Goal: Information Seeking & Learning: Learn about a topic

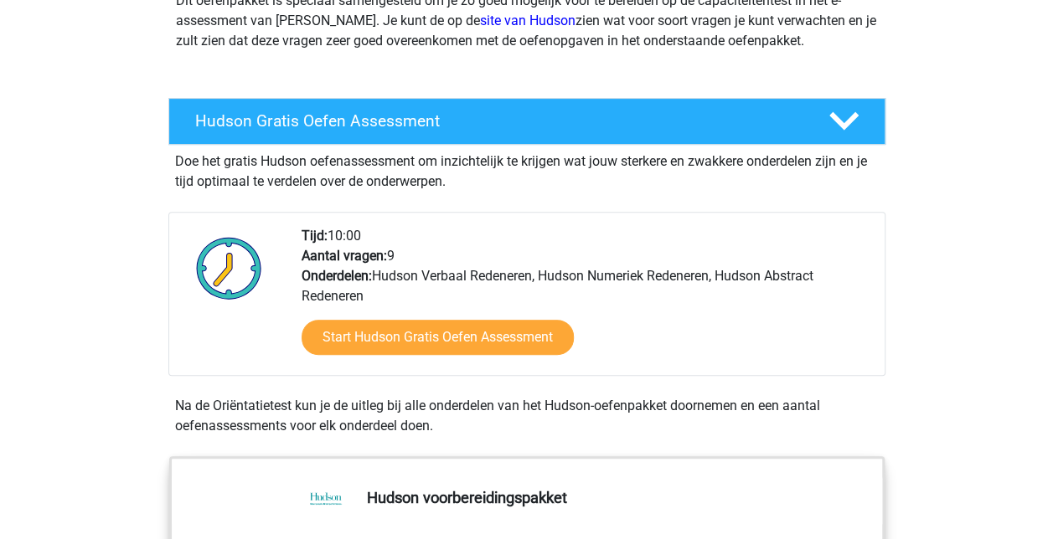
scroll to position [251, 0]
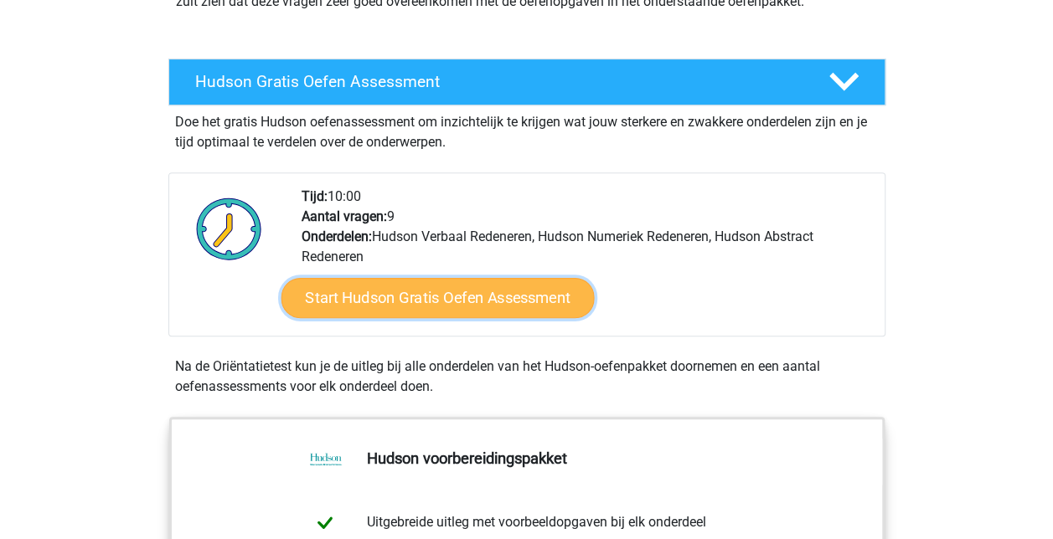
click at [462, 291] on link "Start Hudson Gratis Oefen Assessment" at bounding box center [437, 298] width 313 height 40
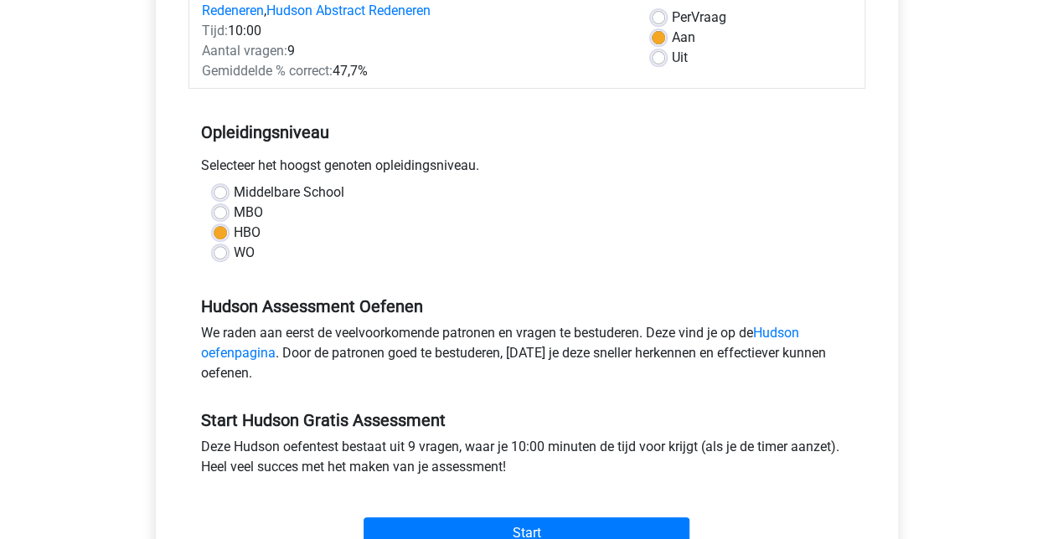
scroll to position [335, 0]
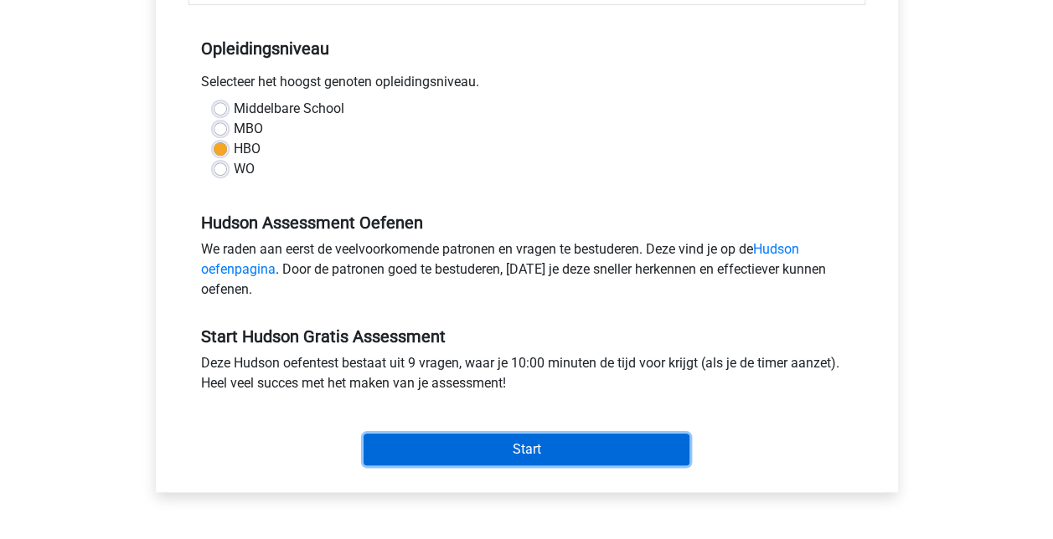
click at [546, 443] on input "Start" at bounding box center [527, 450] width 326 height 32
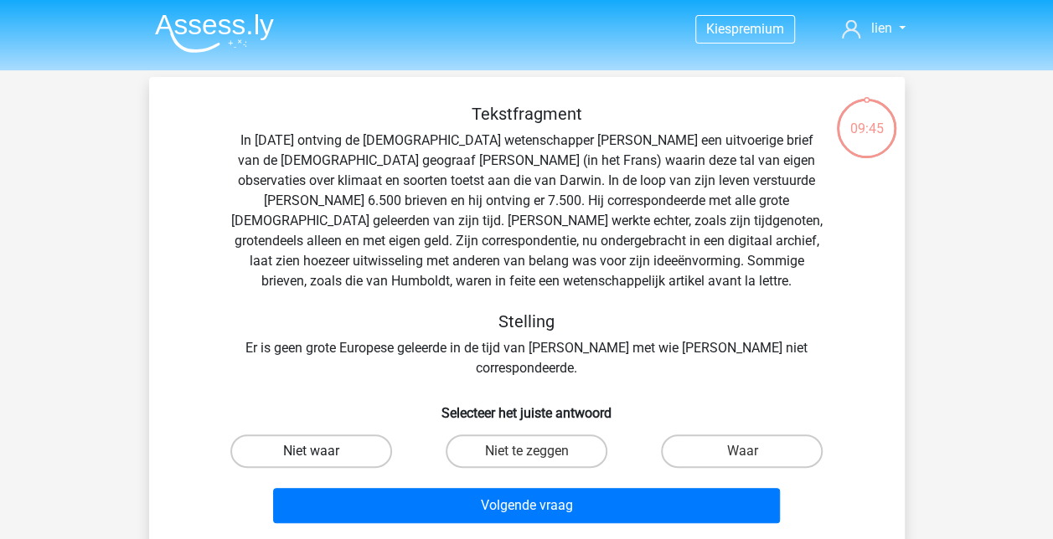
click at [290, 435] on label "Niet waar" at bounding box center [311, 452] width 162 height 34
click at [311, 451] on input "Niet waar" at bounding box center [316, 456] width 11 height 11
radio input "true"
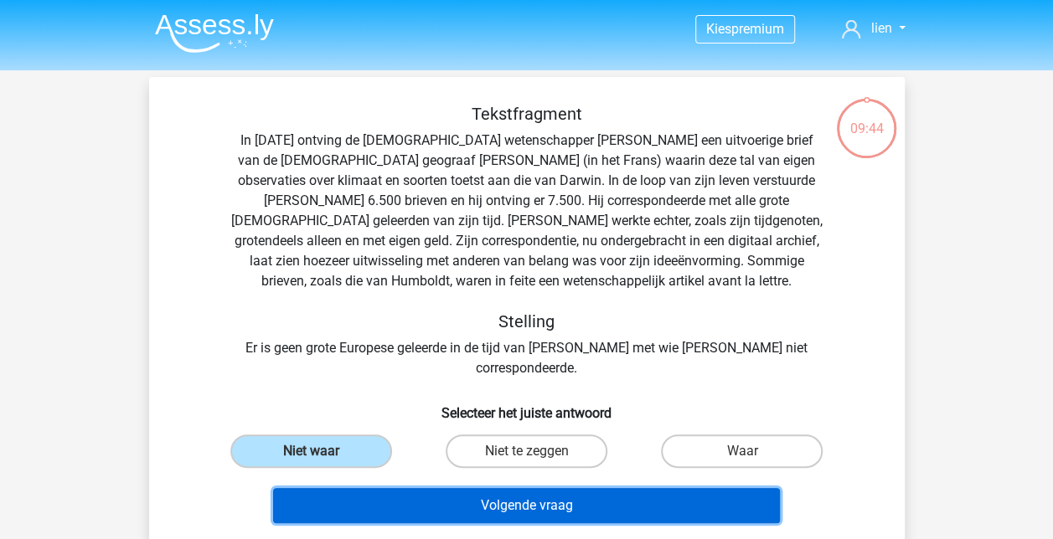
click at [504, 488] on button "Volgende vraag" at bounding box center [526, 505] width 507 height 35
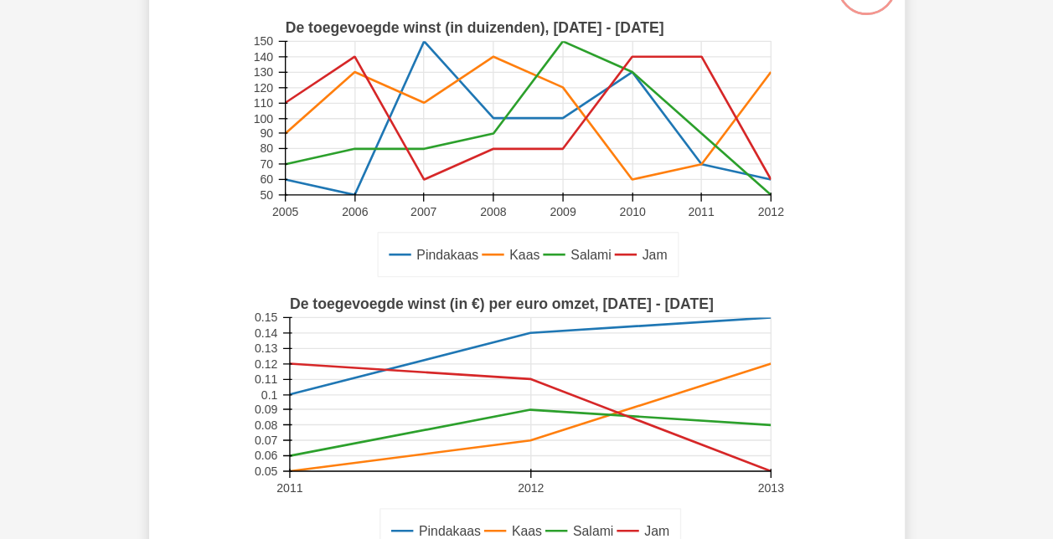
scroll to position [168, 0]
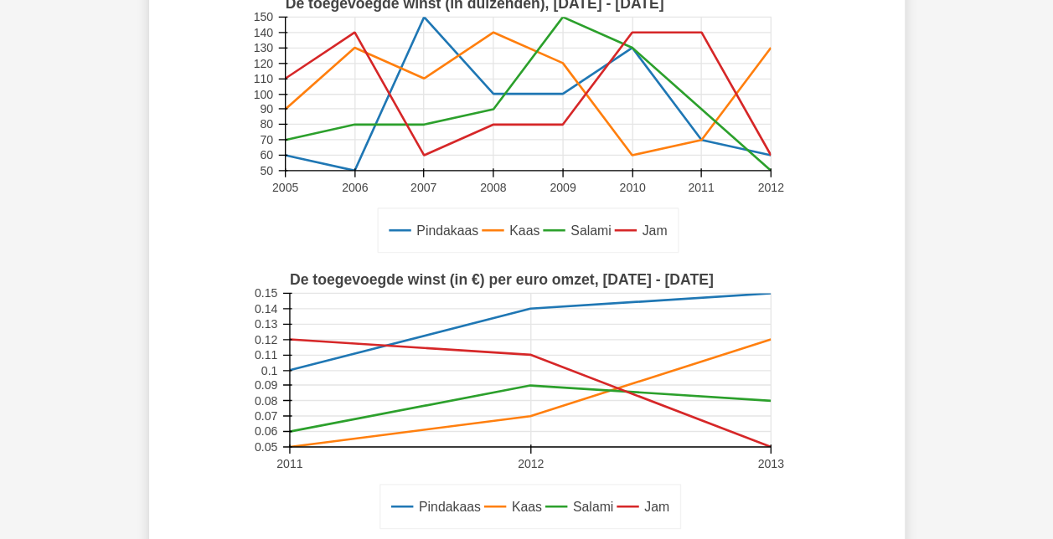
click at [527, 308] on rect at bounding box center [529, 369] width 481 height 153
click at [289, 369] on icon at bounding box center [289, 369] width 0 height 153
click at [529, 307] on g "Pindakaas Kaas Salami Jam De toegevoegde winst (in €) per euro omzet, [DATE] - …" at bounding box center [526, 402] width 553 height 276
click at [531, 308] on icon at bounding box center [529, 331] width 481 height 77
click at [285, 367] on rect at bounding box center [526, 402] width 553 height 276
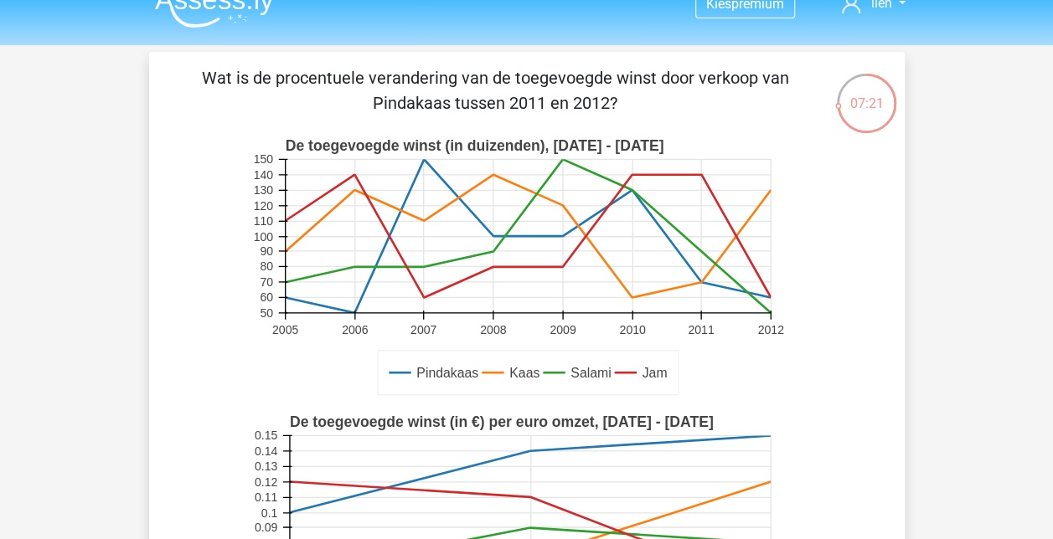
scroll to position [0, 0]
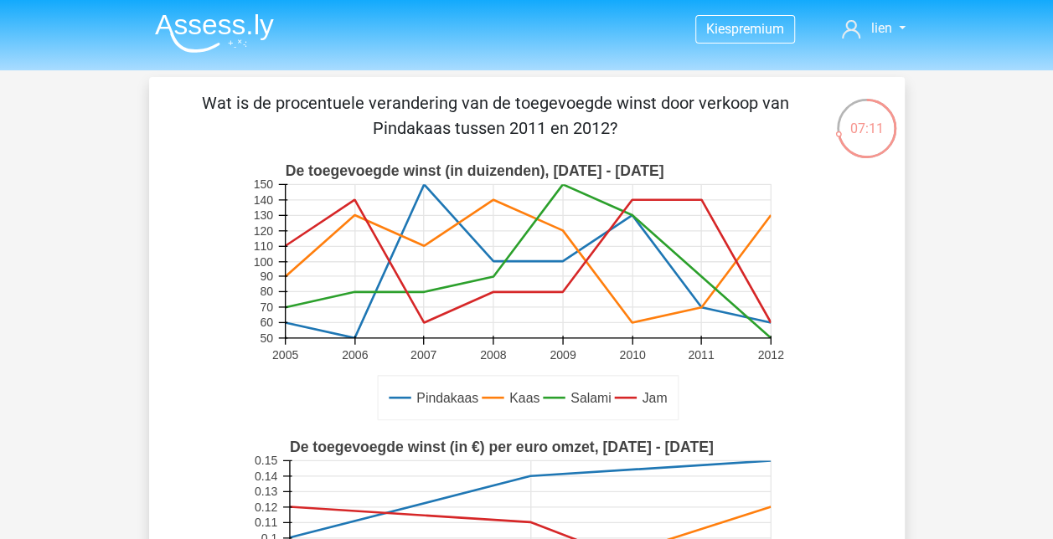
click at [701, 310] on rect at bounding box center [527, 260] width 485 height 153
click at [766, 322] on icon at bounding box center [527, 260] width 485 height 153
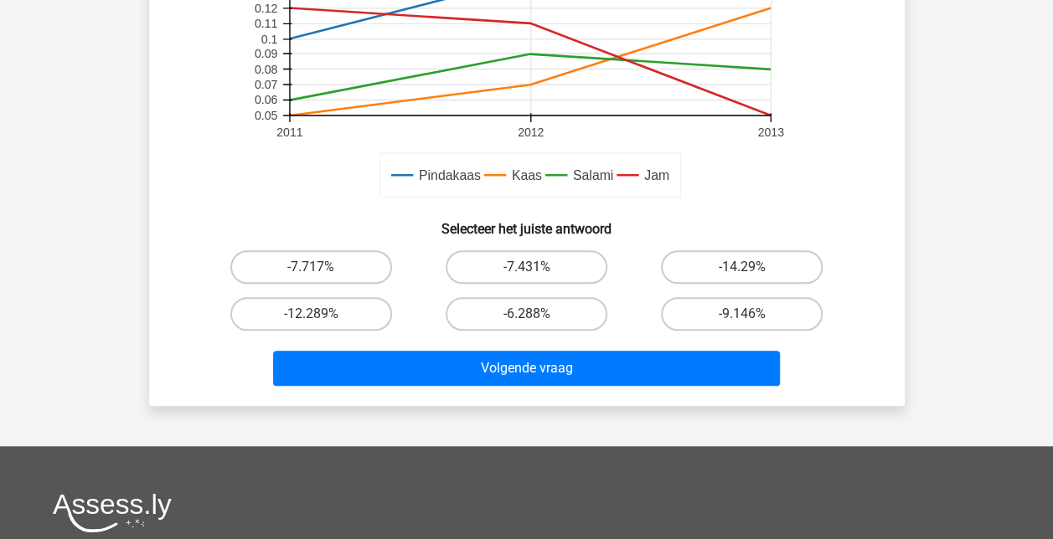
scroll to position [503, 0]
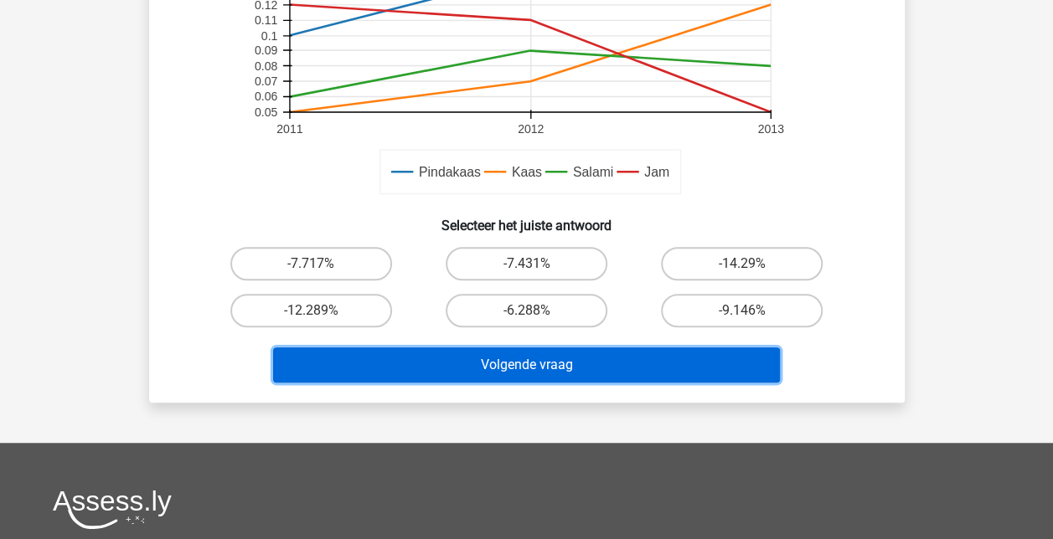
click at [558, 369] on button "Volgende vraag" at bounding box center [526, 365] width 507 height 35
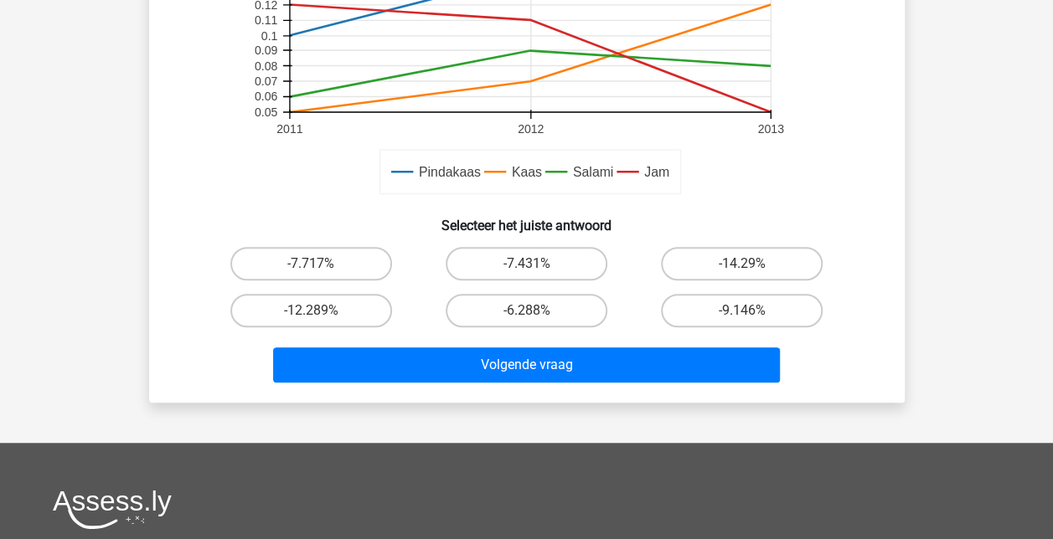
click at [531, 266] on input "-7.431%" at bounding box center [531, 269] width 11 height 11
radio input "true"
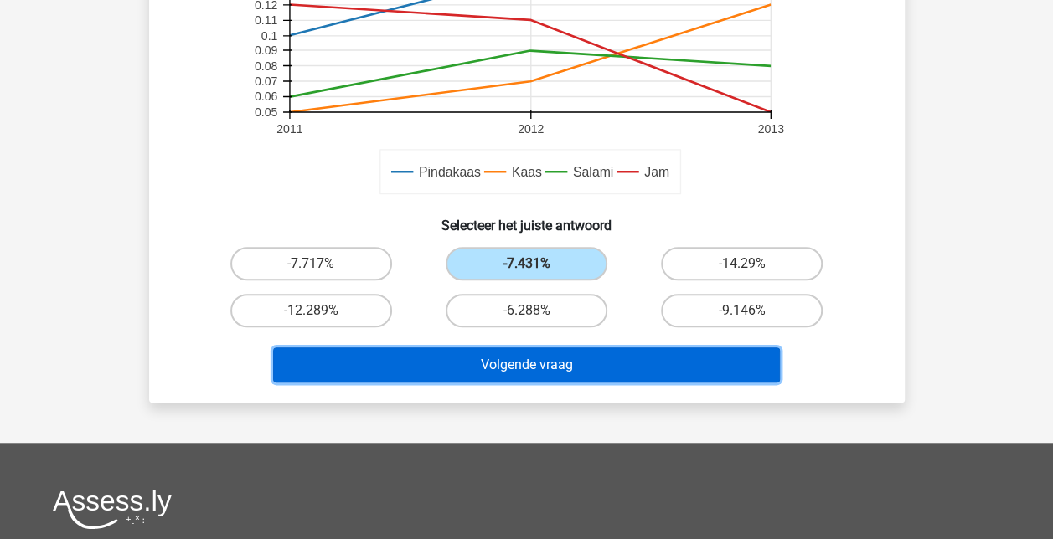
click at [530, 371] on button "Volgende vraag" at bounding box center [526, 365] width 507 height 35
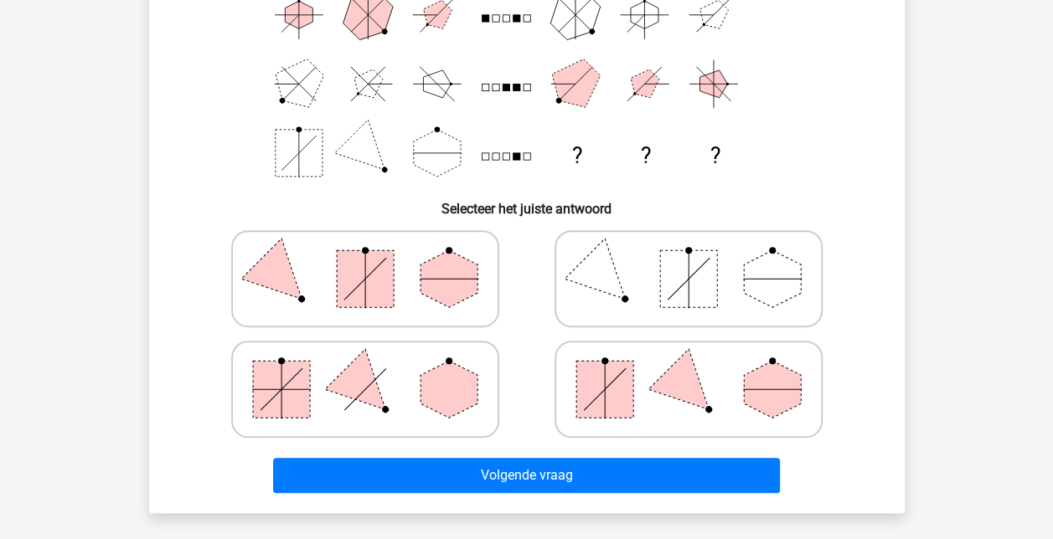
scroll to position [245, 0]
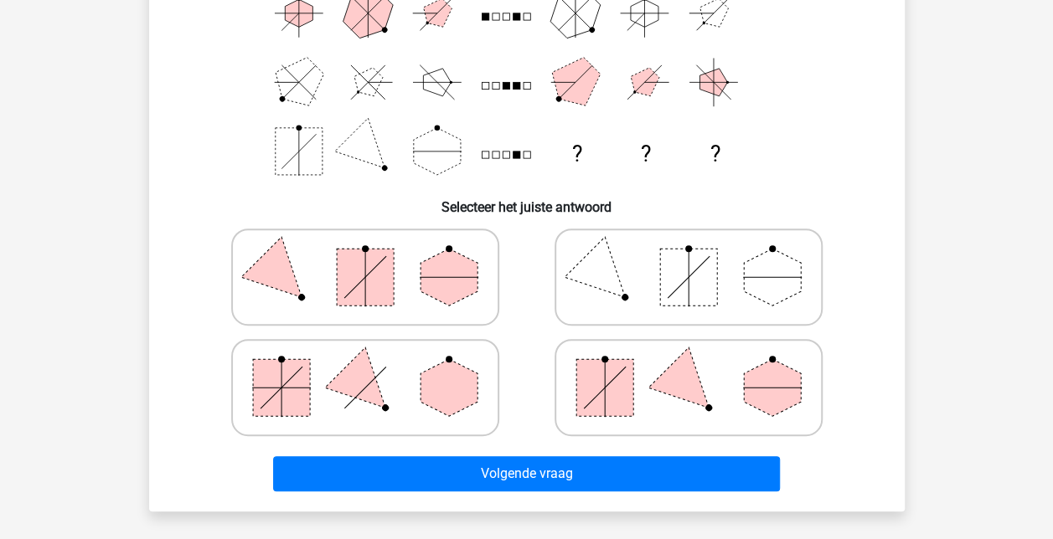
click at [696, 388] on polygon at bounding box center [688, 388] width 80 height 80
click at [696, 367] on input "radio" at bounding box center [694, 361] width 11 height 11
radio input "true"
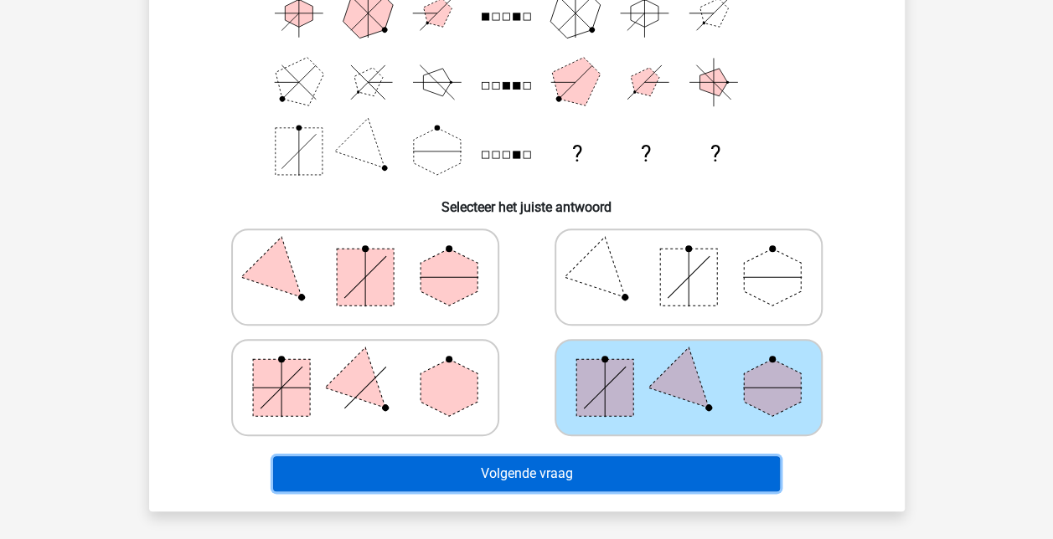
click at [608, 464] on button "Volgende vraag" at bounding box center [526, 474] width 507 height 35
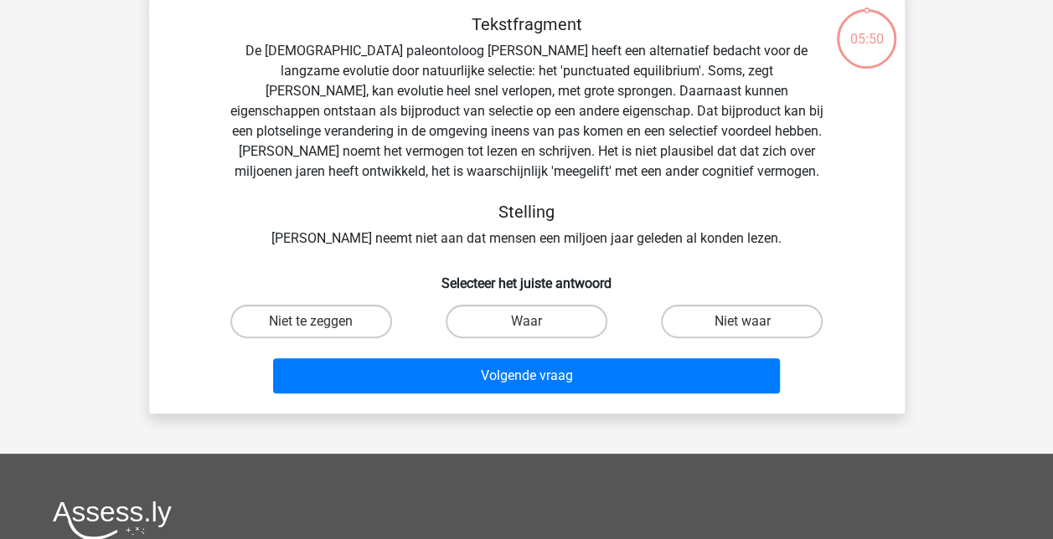
scroll to position [77, 0]
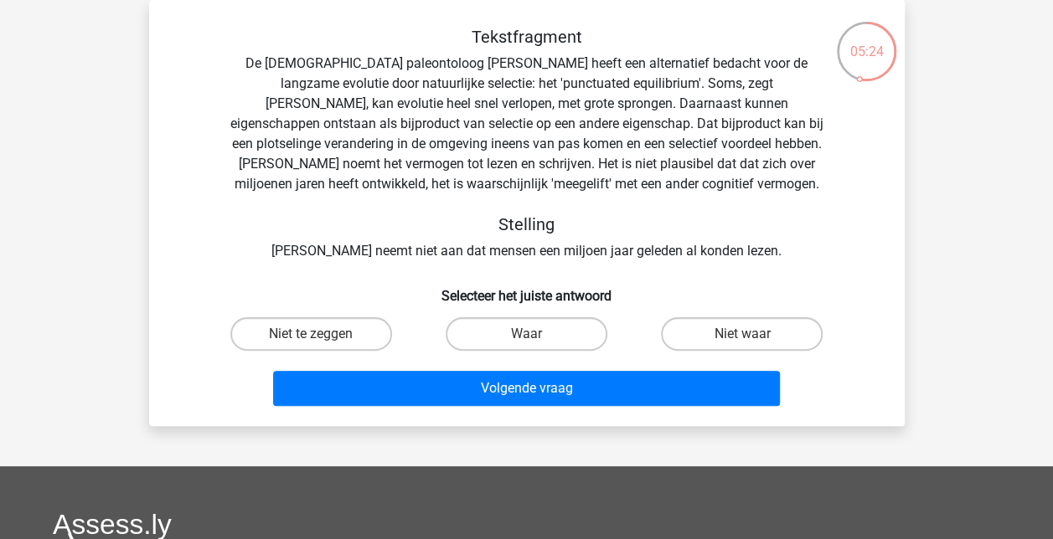
click at [746, 339] on input "Niet waar" at bounding box center [747, 339] width 11 height 11
radio input "true"
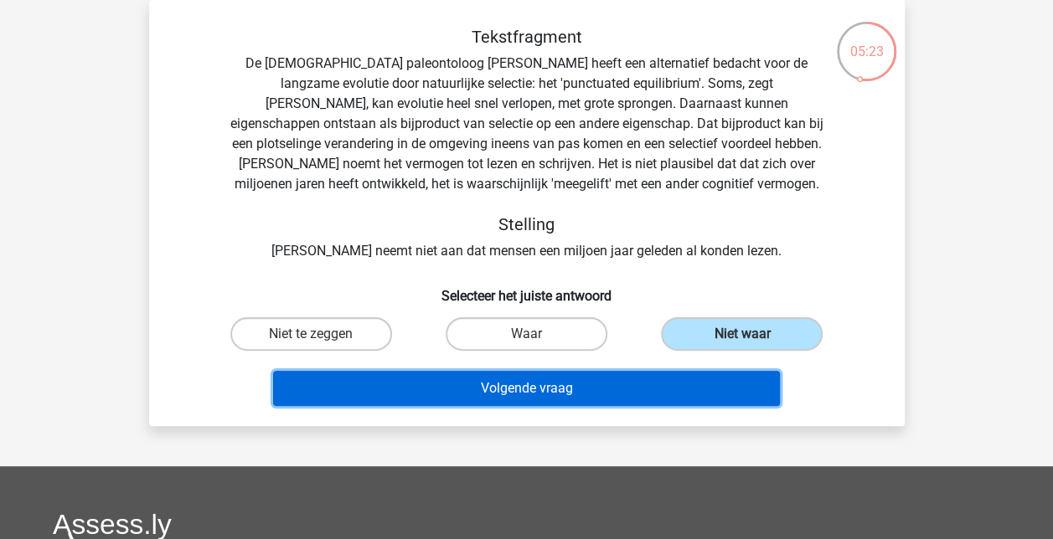
click at [598, 387] on button "Volgende vraag" at bounding box center [526, 388] width 507 height 35
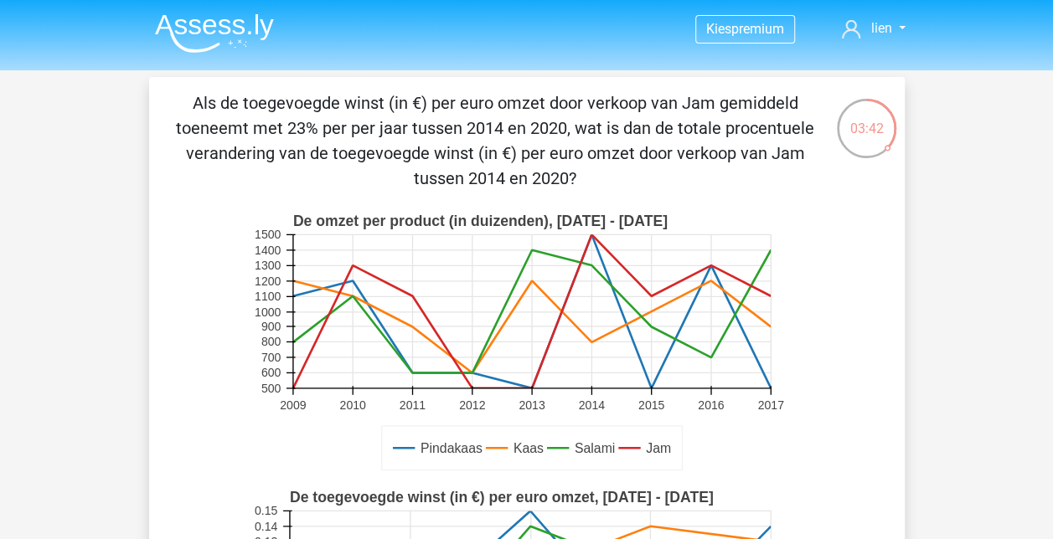
scroll to position [84, 0]
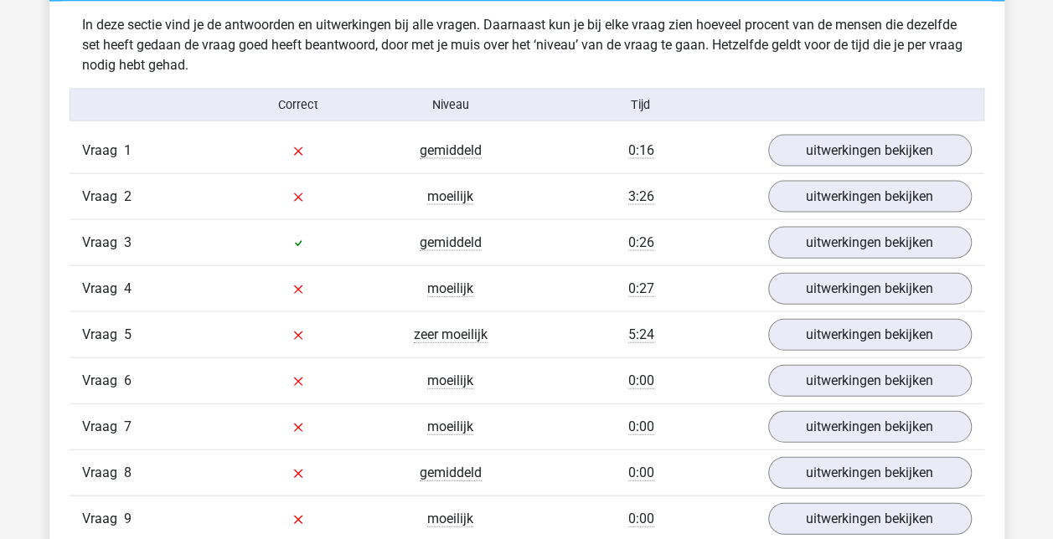
scroll to position [1675, 0]
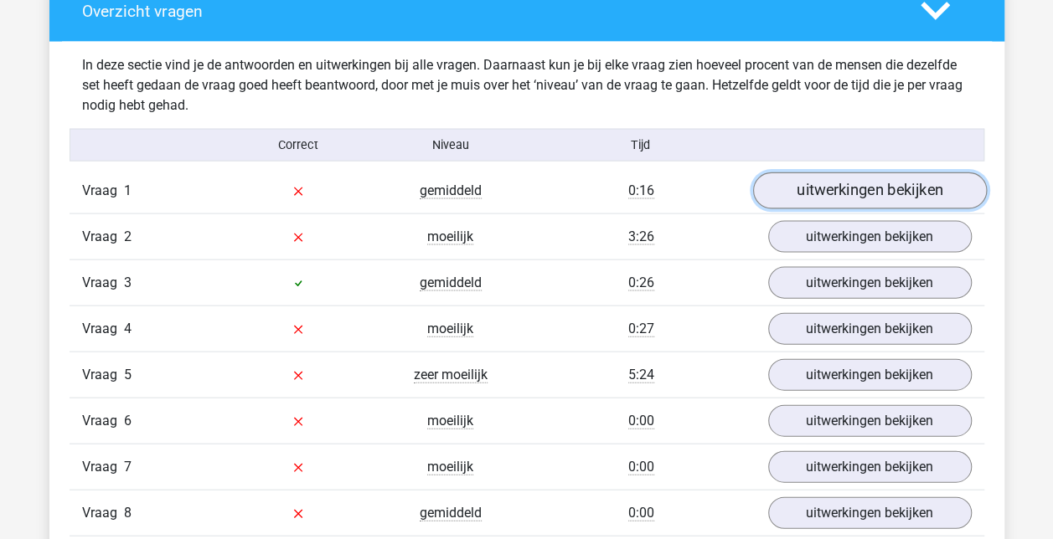
click at [863, 187] on link "uitwerkingen bekijken" at bounding box center [869, 191] width 234 height 37
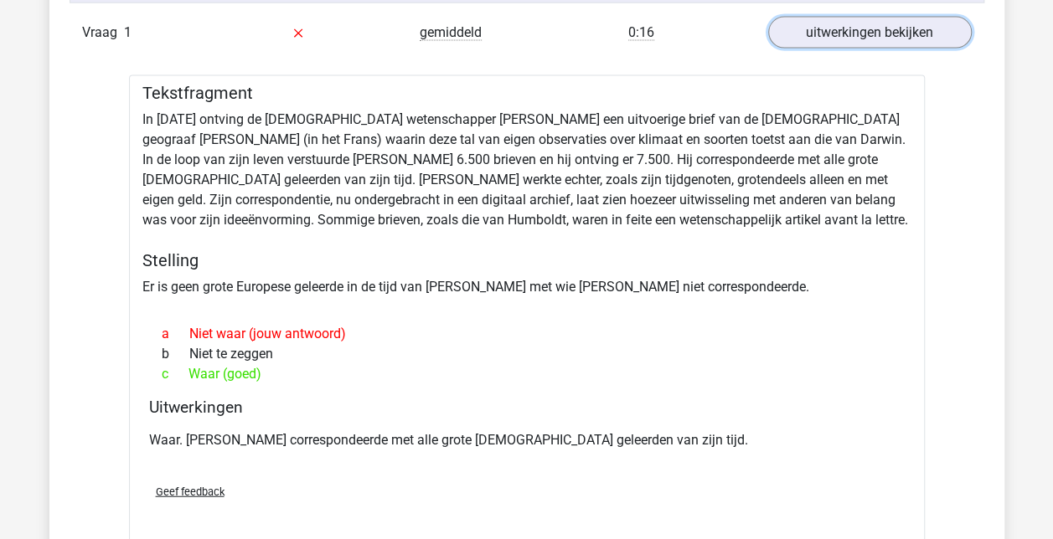
scroll to position [2010, 0]
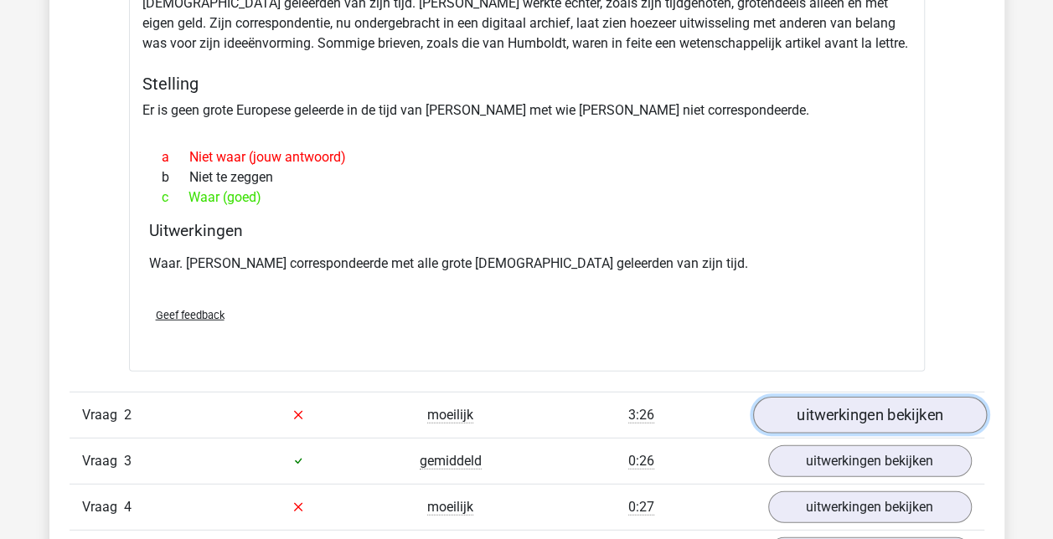
click at [919, 414] on link "uitwerkingen bekijken" at bounding box center [869, 415] width 234 height 37
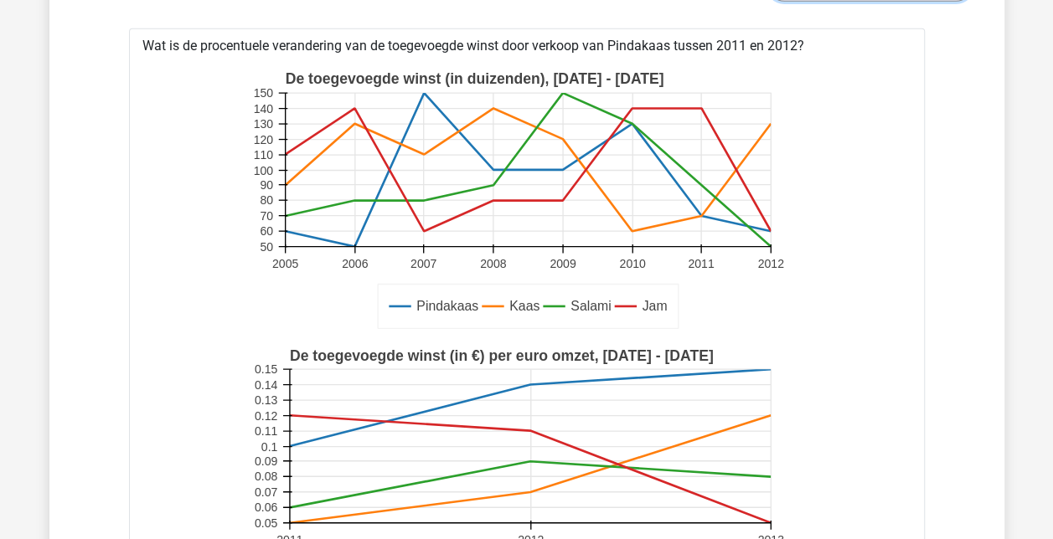
scroll to position [2429, 0]
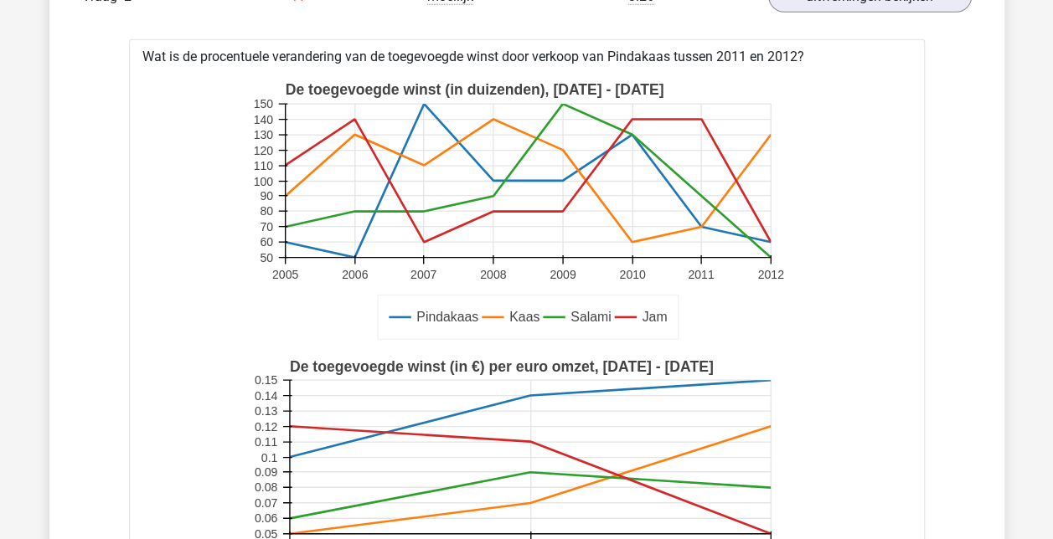
click at [700, 256] on icon at bounding box center [700, 259] width 0 height 9
click at [771, 255] on icon at bounding box center [771, 259] width 0 height 9
click at [703, 220] on icon at bounding box center [527, 180] width 485 height 123
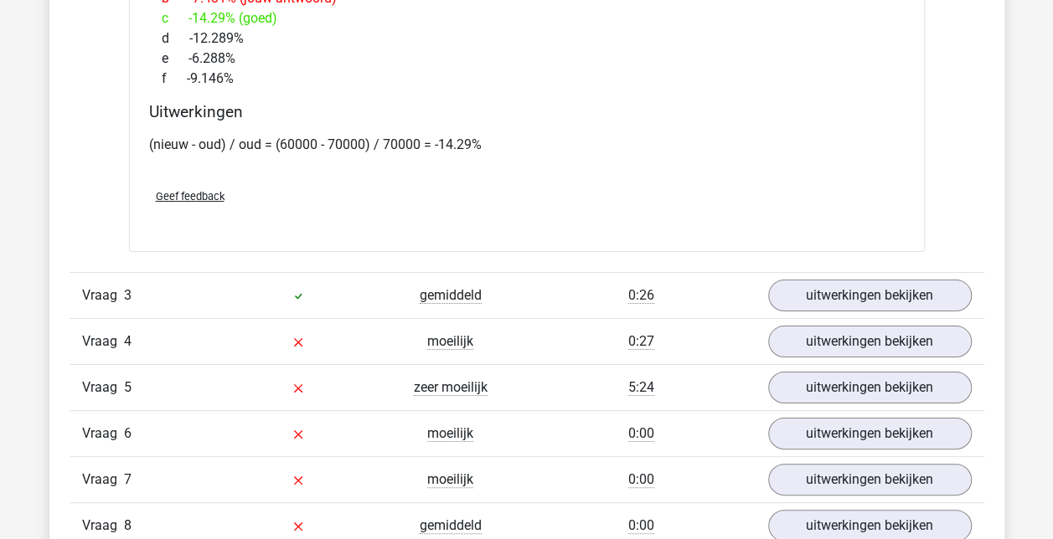
scroll to position [3267, 0]
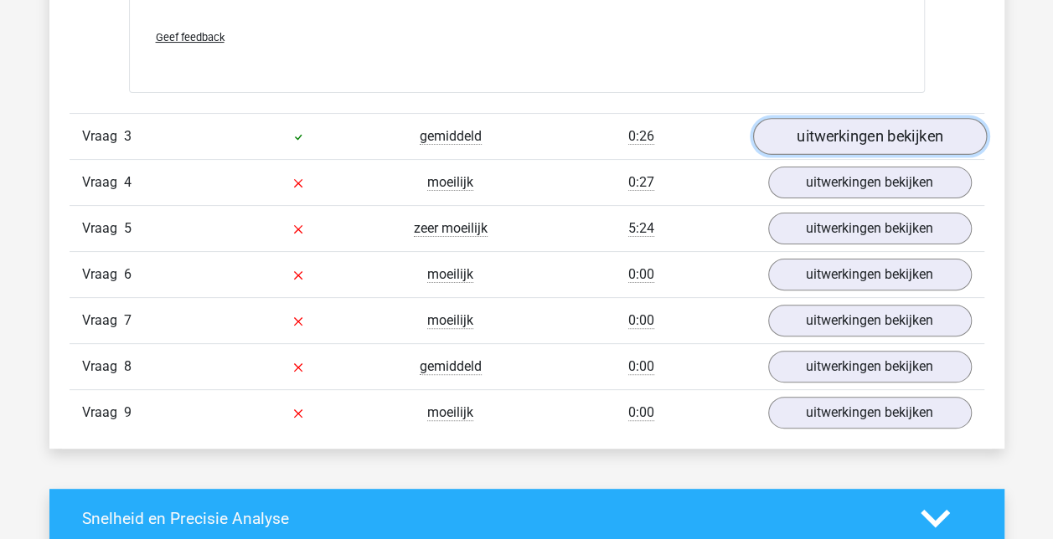
click at [909, 127] on link "uitwerkingen bekijken" at bounding box center [869, 136] width 234 height 37
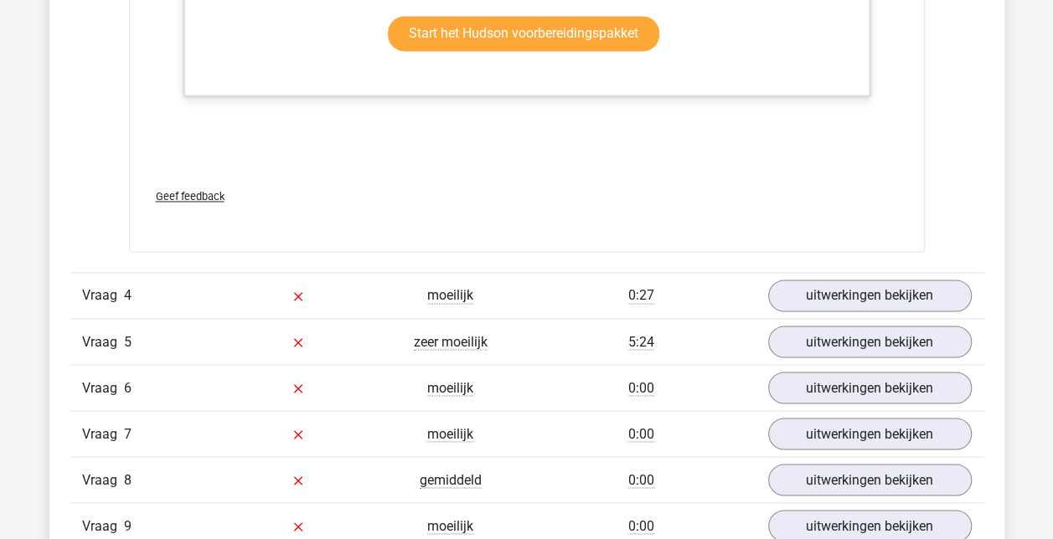
scroll to position [4523, 0]
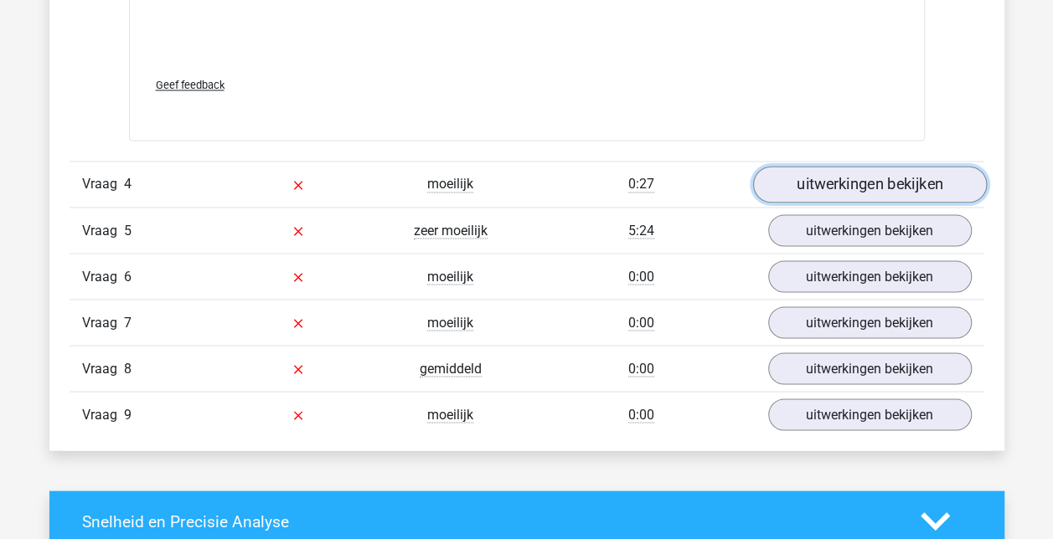
click at [888, 174] on link "uitwerkingen bekijken" at bounding box center [869, 184] width 234 height 37
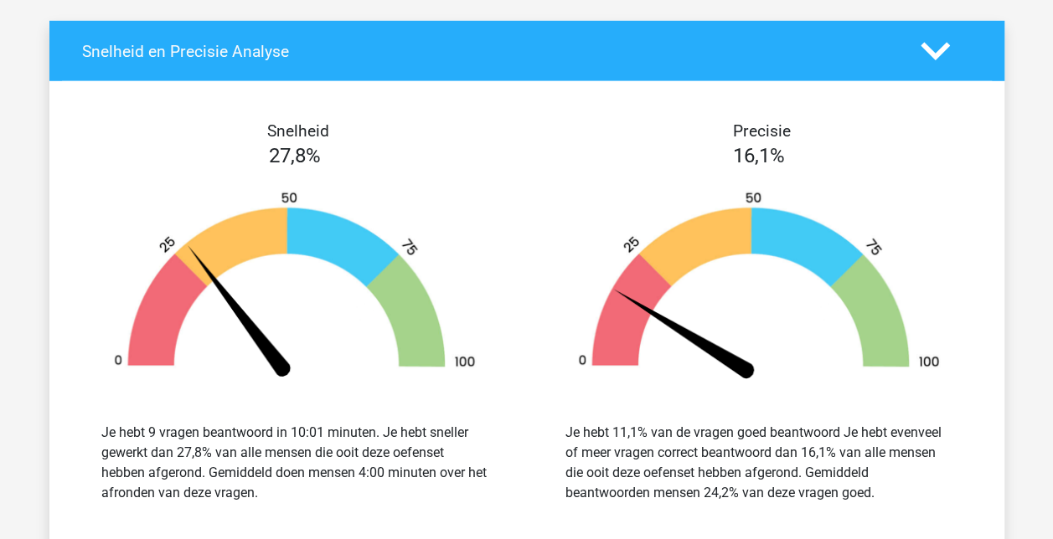
scroll to position [5528, 0]
